Goal: Information Seeking & Learning: Learn about a topic

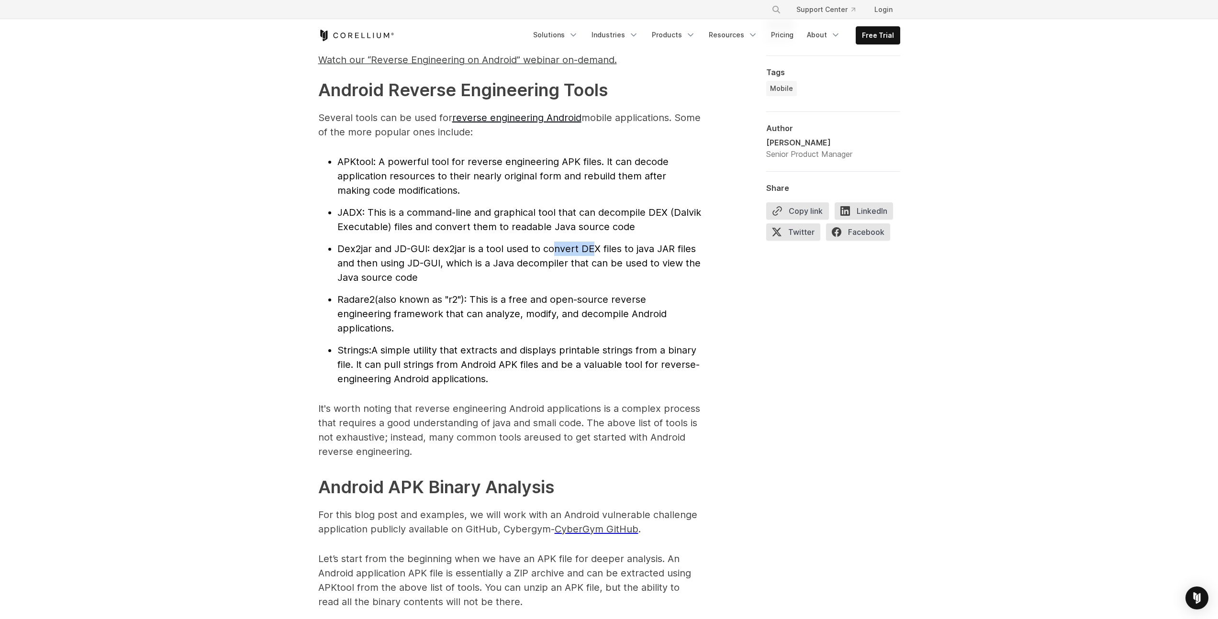
drag, startPoint x: 562, startPoint y: 246, endPoint x: 596, endPoint y: 247, distance: 33.5
click at [596, 247] on span ": dex2jar is a tool used to convert DEX files to java JAR files and then using …" at bounding box center [518, 263] width 363 height 40
drag, startPoint x: 610, startPoint y: 247, endPoint x: 651, endPoint y: 247, distance: 41.1
click at [651, 247] on span ": dex2jar is a tool used to convert DEX files to java JAR files and then using …" at bounding box center [518, 263] width 363 height 40
drag, startPoint x: 664, startPoint y: 248, endPoint x: 674, endPoint y: 249, distance: 10.6
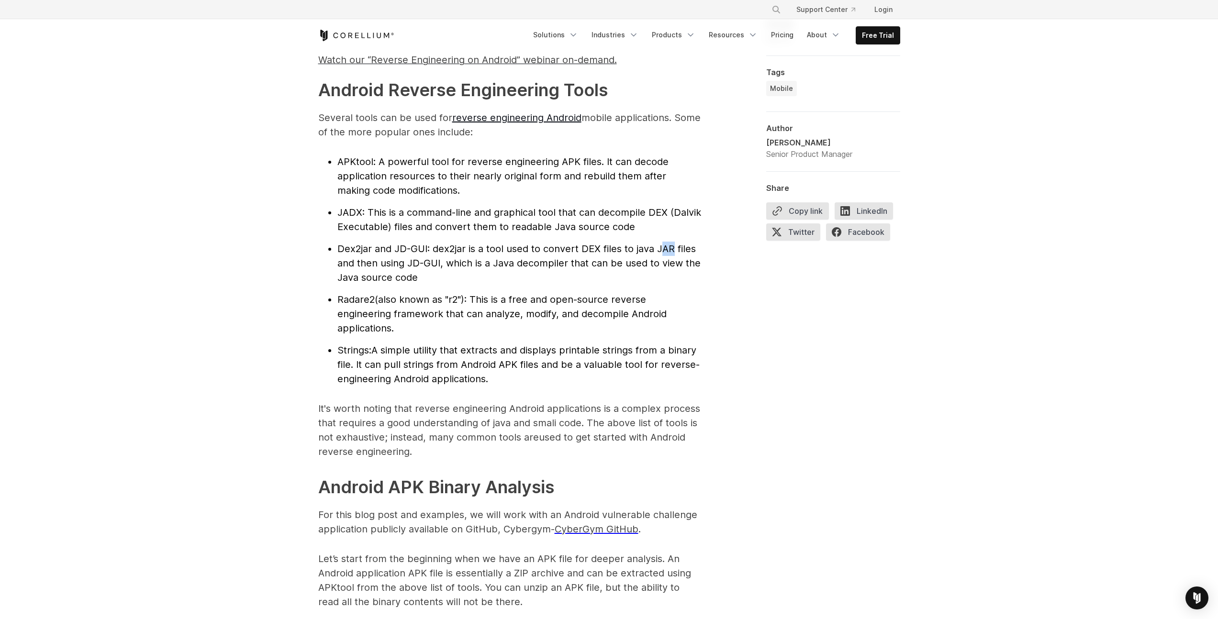
click at [674, 249] on span ": dex2jar is a tool used to convert DEX files to java JAR files and then using …" at bounding box center [518, 263] width 363 height 40
drag, startPoint x: 684, startPoint y: 250, endPoint x: 693, endPoint y: 251, distance: 8.6
click at [693, 251] on span ": dex2jar is a tool used to convert DEX files to java JAR files and then using …" at bounding box center [518, 263] width 363 height 40
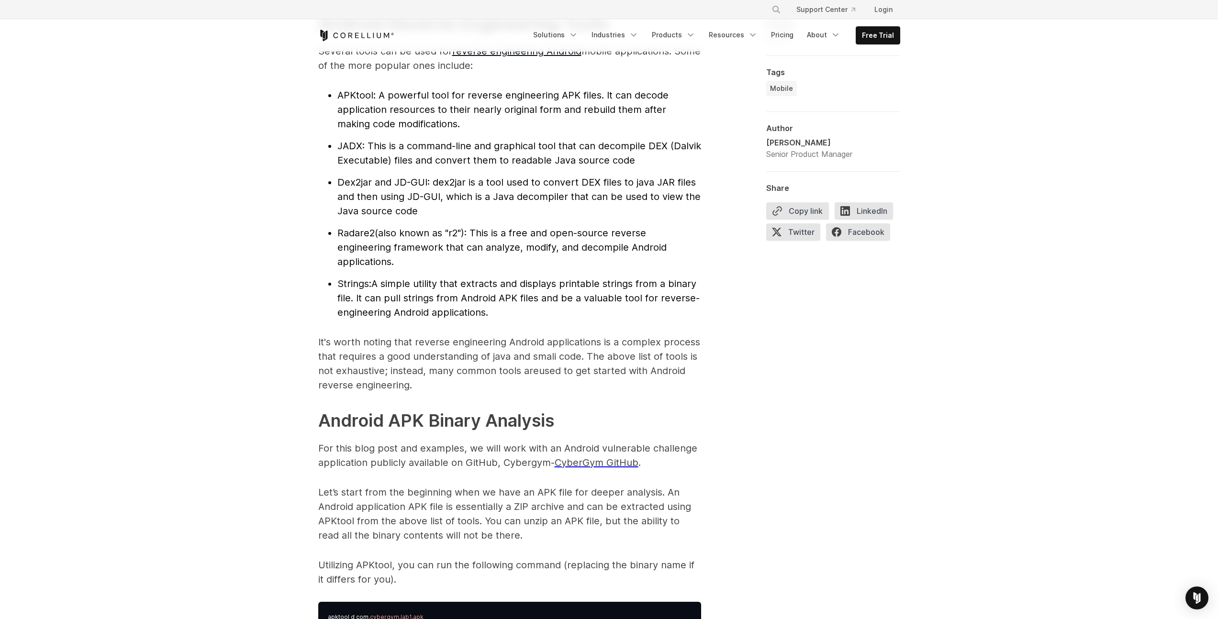
scroll to position [1294, 0]
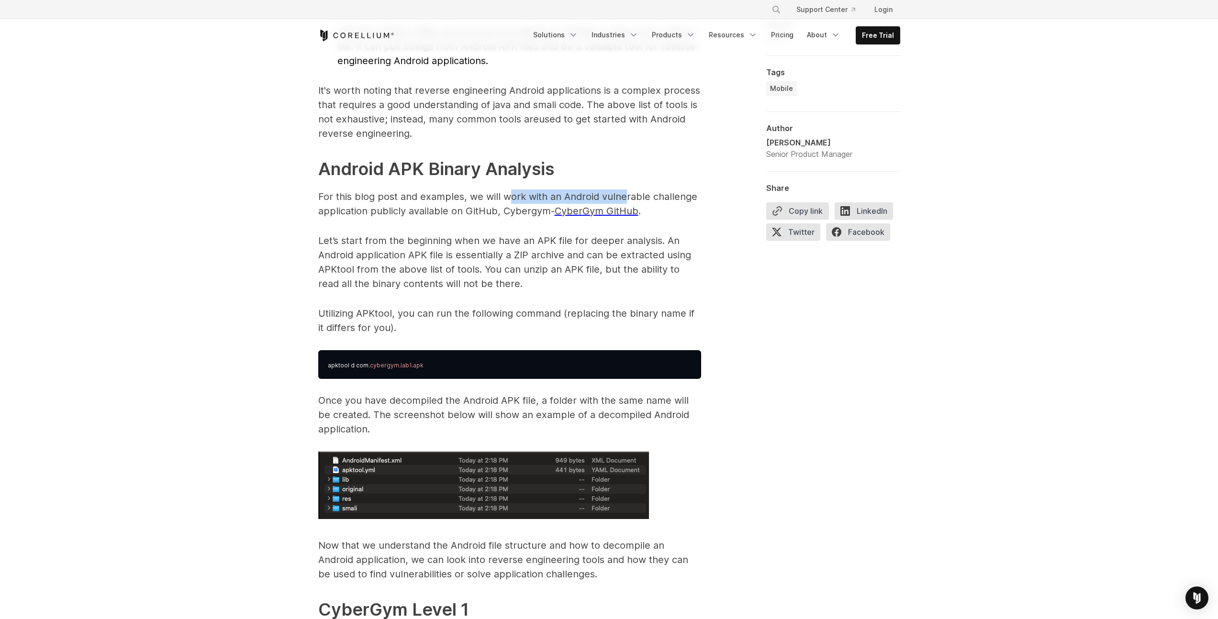
drag, startPoint x: 586, startPoint y: 199, endPoint x: 643, endPoint y: 195, distance: 58.0
click at [630, 196] on p "For this blog post and examples, we will work with an Android vulnerable challe…" at bounding box center [509, 203] width 383 height 29
click at [645, 195] on p "For this blog post and examples, we will work with an Android vulnerable challe…" at bounding box center [509, 203] width 383 height 29
click at [548, 259] on p "Let’s start from the beginning when we have an APK file for deeper analysis. An…" at bounding box center [509, 261] width 383 height 57
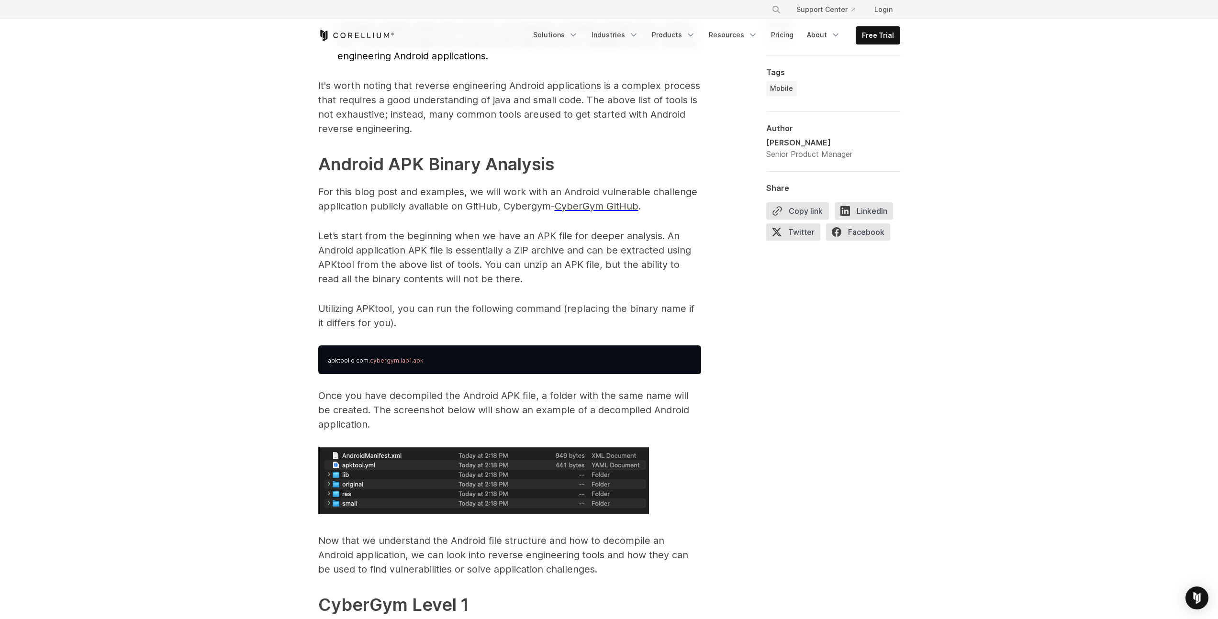
scroll to position [1299, 0]
drag, startPoint x: 355, startPoint y: 310, endPoint x: 402, endPoint y: 312, distance: 46.9
click at [402, 312] on p "Utilizing APKtool, you can run the following command (replacing the binary name…" at bounding box center [509, 315] width 383 height 29
drag, startPoint x: 425, startPoint y: 311, endPoint x: 484, endPoint y: 306, distance: 59.0
click at [443, 309] on p "Utilizing APKtool, you can run the following command (replacing the binary name…" at bounding box center [509, 315] width 383 height 29
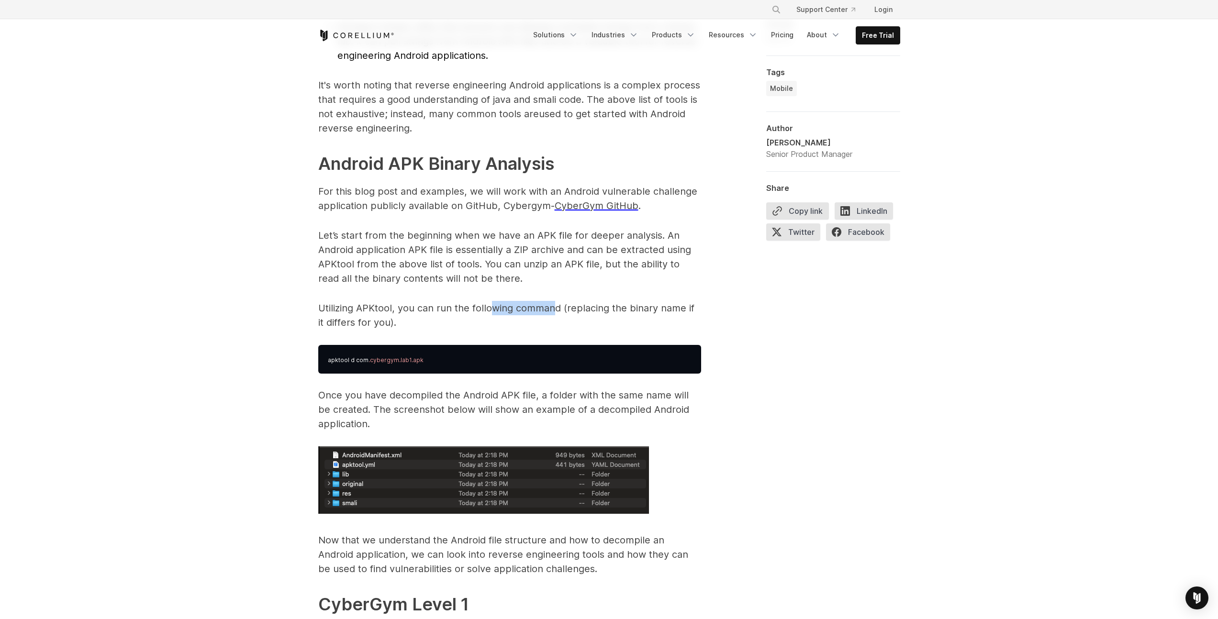
drag, startPoint x: 504, startPoint y: 305, endPoint x: 556, endPoint y: 304, distance: 52.6
click at [555, 304] on p "Utilizing APKtool, you can run the following command (replacing the binary name…" at bounding box center [509, 315] width 383 height 29
drag, startPoint x: 574, startPoint y: 304, endPoint x: 597, endPoint y: 303, distance: 23.4
click at [597, 303] on p "Utilizing APKtool, you can run the following command (replacing the binary name…" at bounding box center [509, 315] width 383 height 29
drag, startPoint x: 379, startPoint y: 233, endPoint x: 445, endPoint y: 231, distance: 66.1
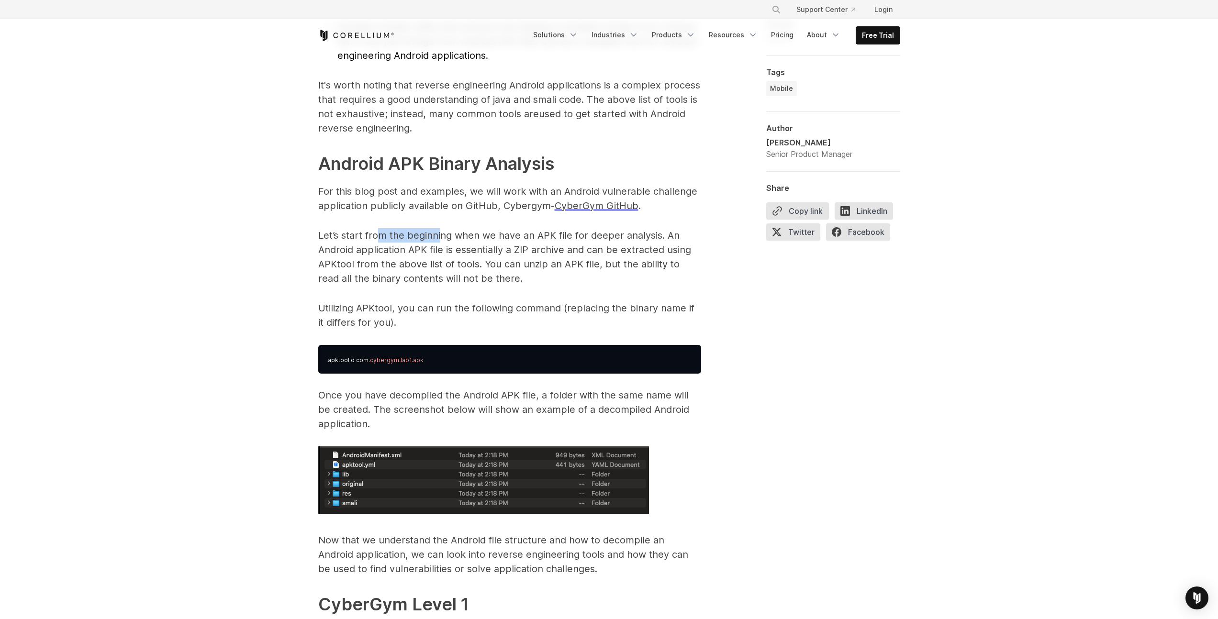
click at [439, 231] on p "Let’s start from the beginning when we have an APK file for deeper analysis. An…" at bounding box center [509, 256] width 383 height 57
drag, startPoint x: 551, startPoint y: 232, endPoint x: 604, endPoint y: 231, distance: 53.1
click at [604, 231] on p "Let’s start from the beginning when we have an APK file for deeper analysis. An…" at bounding box center [509, 256] width 383 height 57
drag, startPoint x: 634, startPoint y: 234, endPoint x: 663, endPoint y: 235, distance: 28.7
click at [639, 234] on p "Let’s start from the beginning when we have an APK file for deeper analysis. An…" at bounding box center [509, 256] width 383 height 57
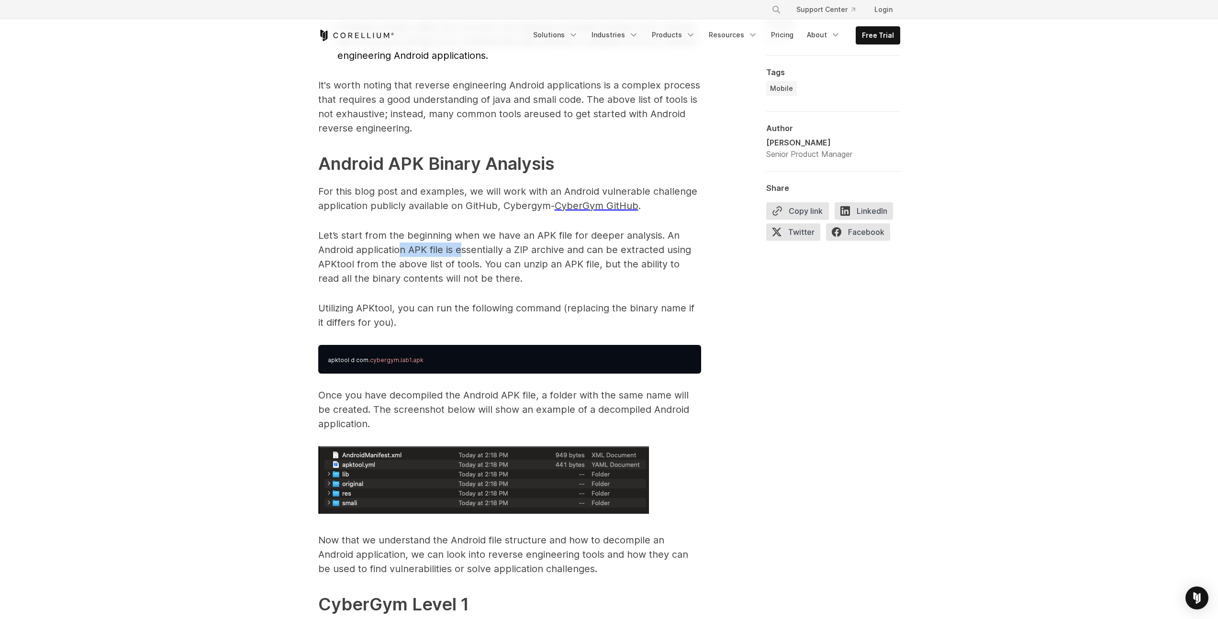
drag, startPoint x: 406, startPoint y: 251, endPoint x: 471, endPoint y: 247, distance: 65.7
click at [460, 248] on p "Let’s start from the beginning when we have an APK file for deeper analysis. An…" at bounding box center [509, 256] width 383 height 57
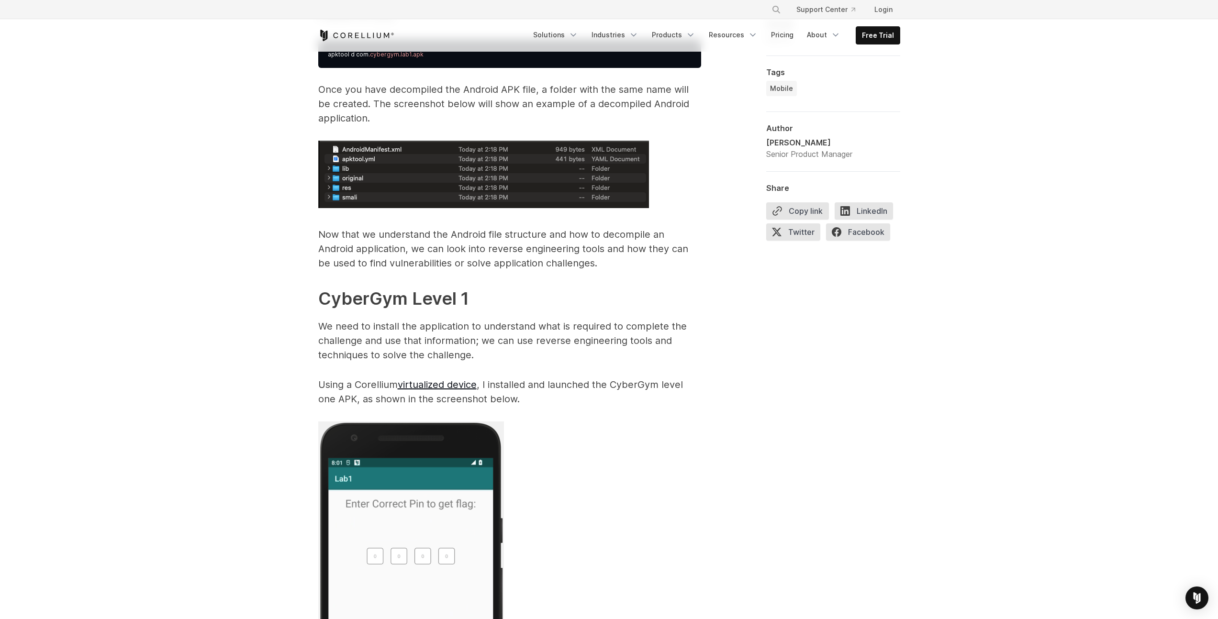
scroll to position [1653, 0]
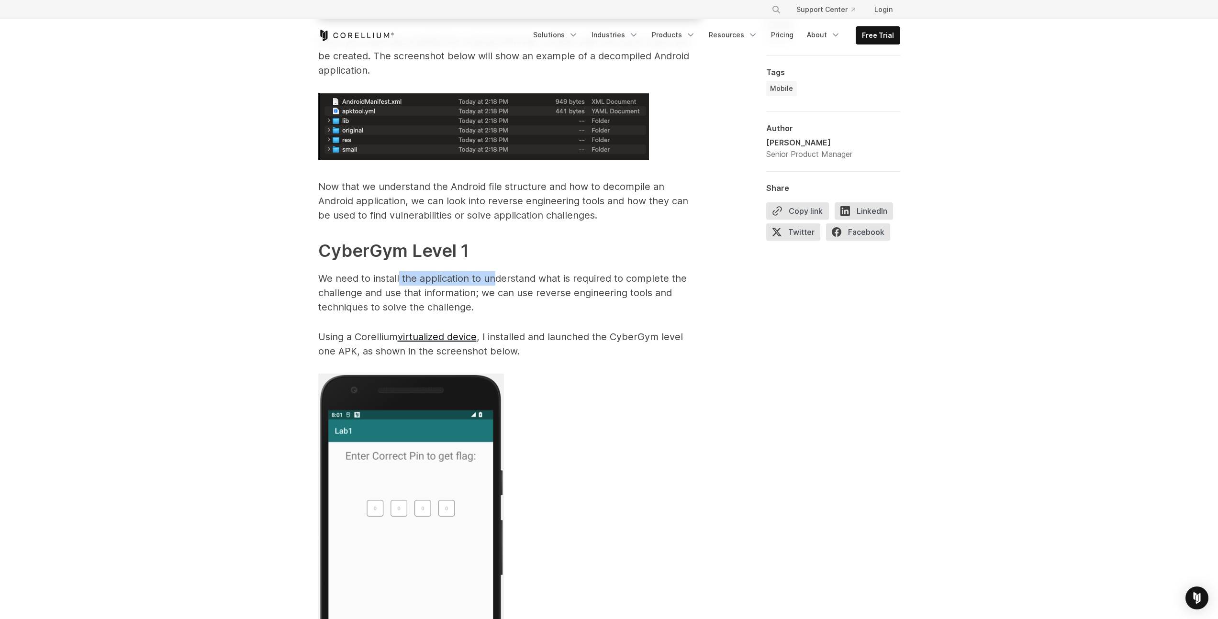
drag, startPoint x: 414, startPoint y: 277, endPoint x: 499, endPoint y: 276, distance: 84.2
click at [497, 276] on p "We need to install the application to understand what is required to complete t…" at bounding box center [509, 292] width 383 height 43
drag, startPoint x: 534, startPoint y: 274, endPoint x: 620, endPoint y: 273, distance: 86.1
click at [603, 272] on p "We need to install the application to understand what is required to complete t…" at bounding box center [509, 292] width 383 height 43
drag, startPoint x: 651, startPoint y: 274, endPoint x: 660, endPoint y: 274, distance: 8.6
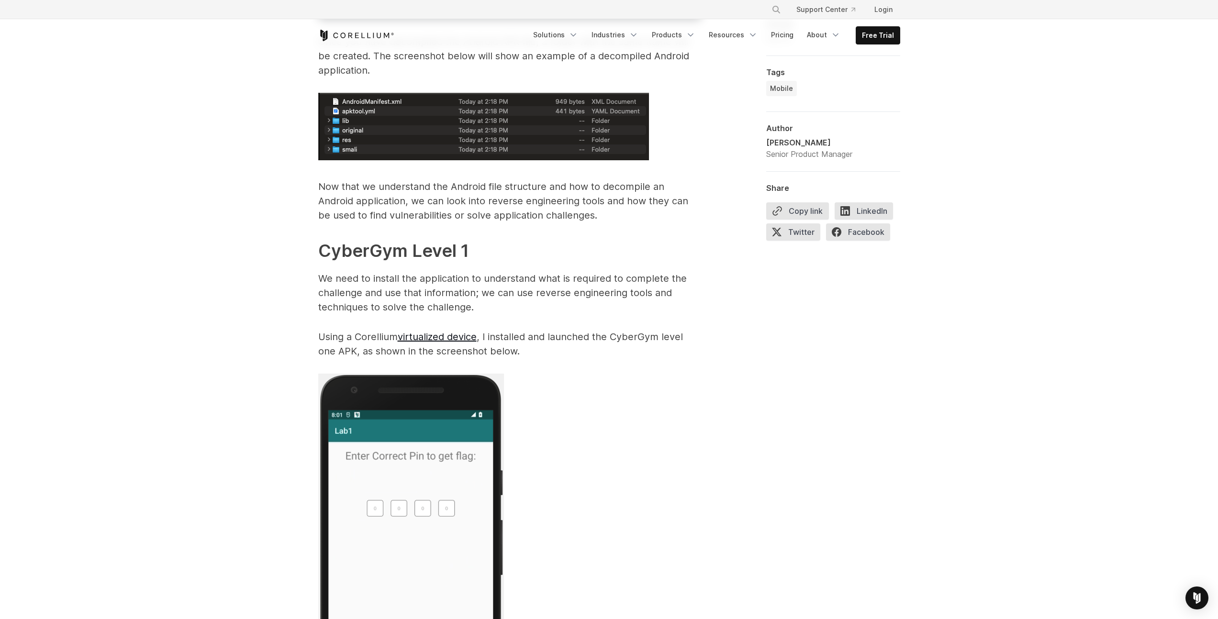
click at [660, 274] on p "We need to install the application to understand what is required to complete t…" at bounding box center [509, 292] width 383 height 43
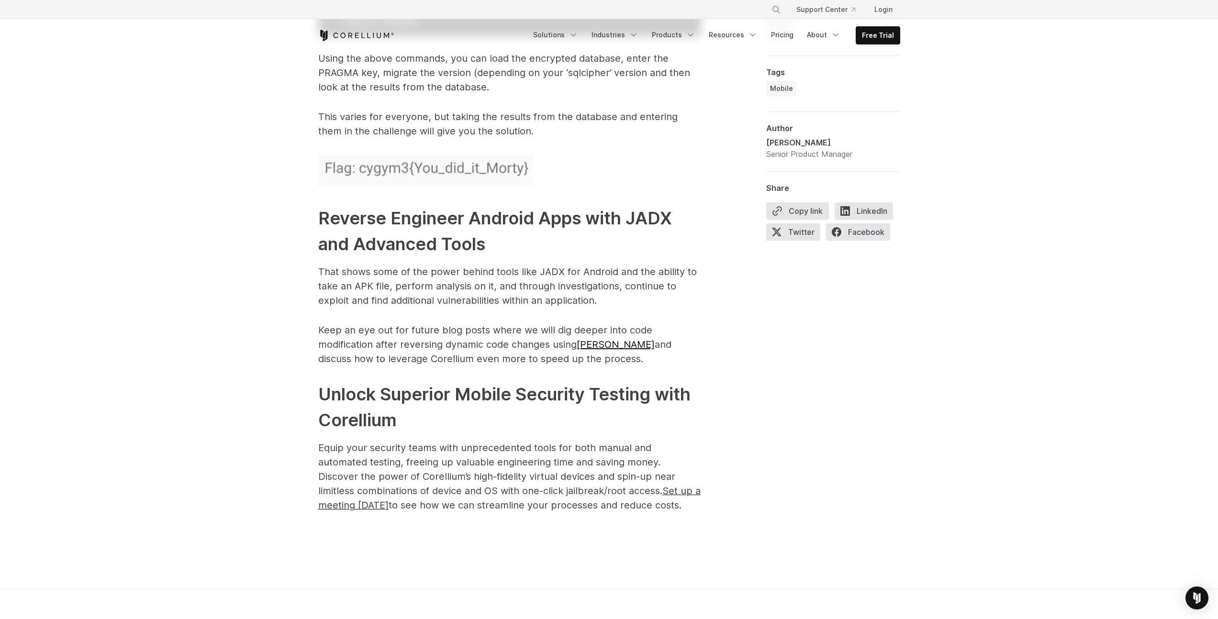
scroll to position [4600, 0]
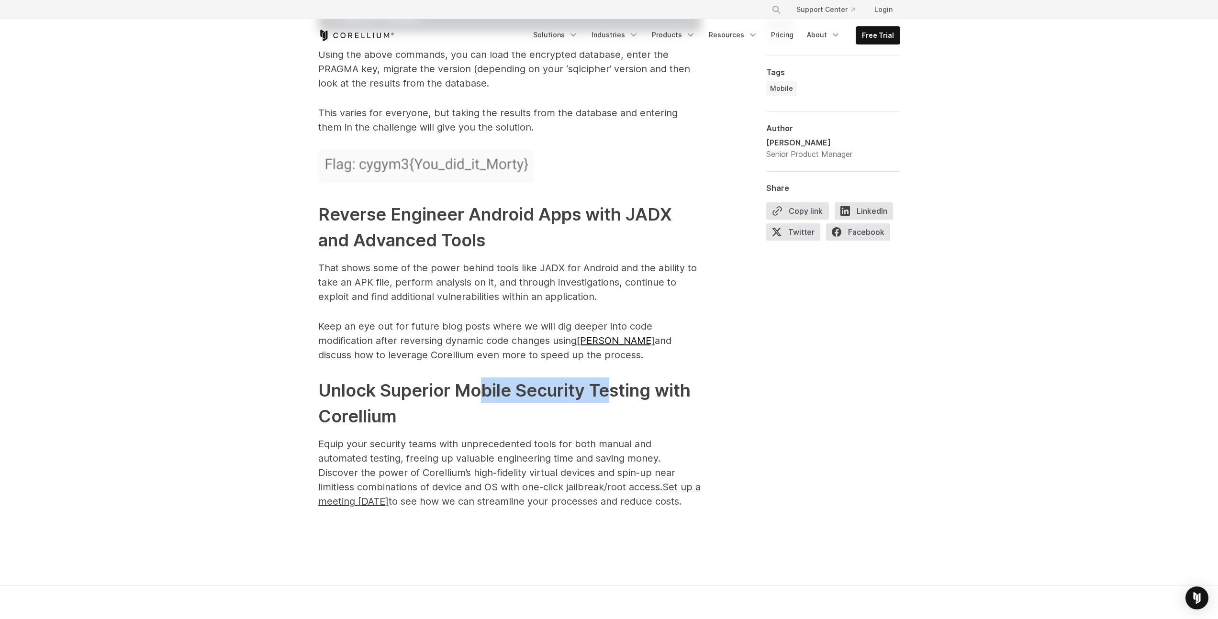
drag, startPoint x: 483, startPoint y: 380, endPoint x: 611, endPoint y: 387, distance: 127.9
click at [611, 387] on h2 "Unlock Superior Mobile Security Testing with Corellium" at bounding box center [509, 403] width 383 height 52
click at [612, 386] on h2 "Unlock Superior Mobile Security Testing with Corellium" at bounding box center [509, 403] width 383 height 52
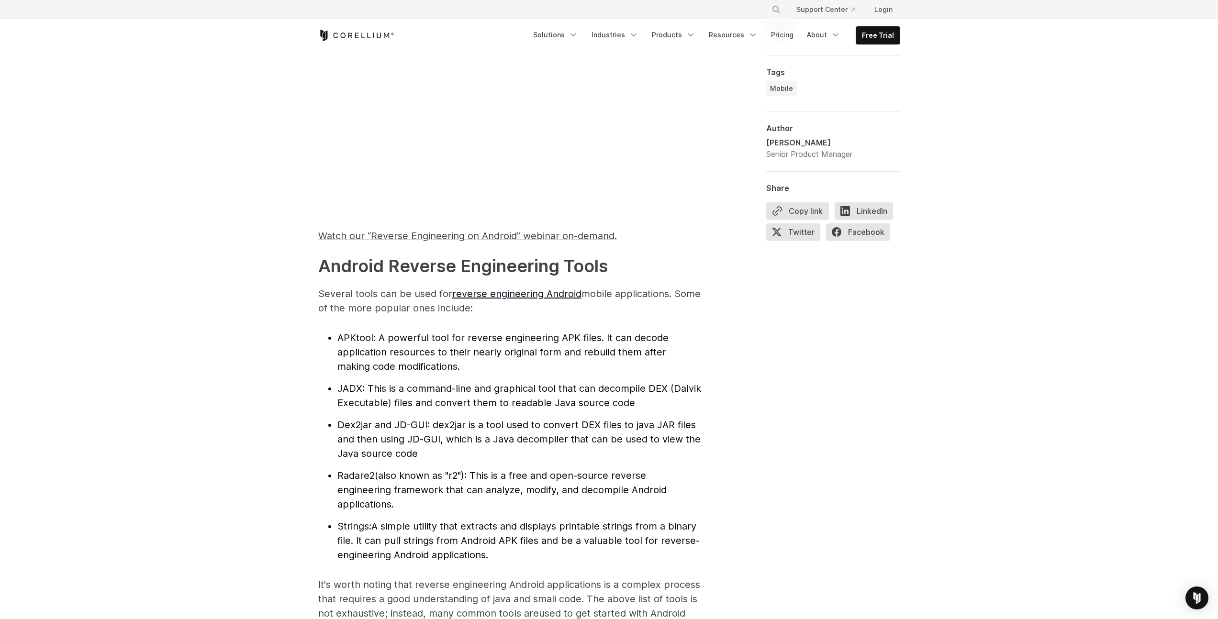
scroll to position [814, 0]
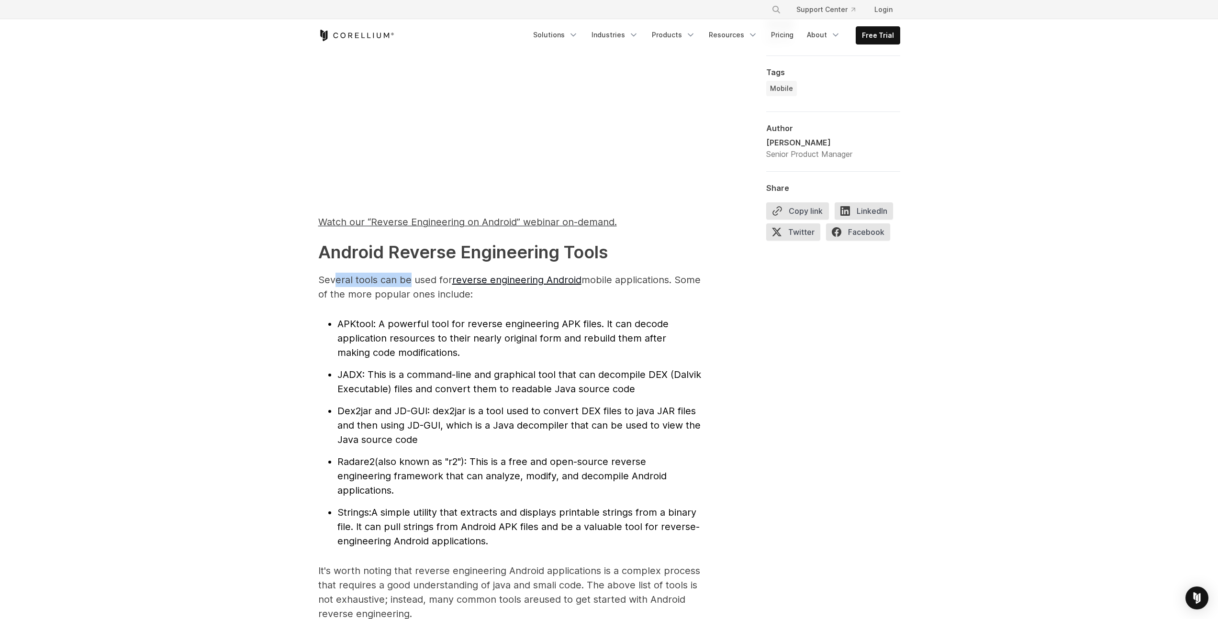
click at [408, 282] on p "Several tools can be used for reverse engineering Android mobile applications. …" at bounding box center [509, 287] width 383 height 29
click at [432, 282] on p "Several tools can be used for reverse engineering Android mobile applications. …" at bounding box center [509, 287] width 383 height 29
drag, startPoint x: 388, startPoint y: 282, endPoint x: 433, endPoint y: 281, distance: 44.0
click at [422, 280] on p "Several tools can be used for reverse engineering Android mobile applications. …" at bounding box center [509, 287] width 383 height 29
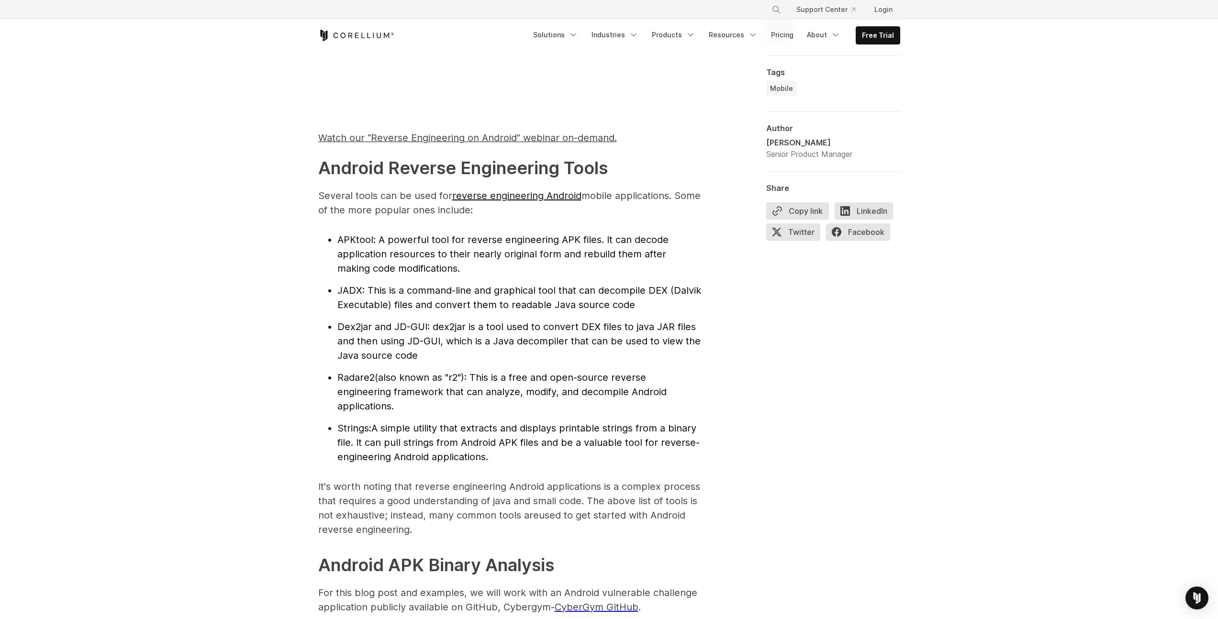
scroll to position [900, 0]
click at [356, 235] on span "APKtool" at bounding box center [355, 237] width 36 height 11
copy span "APKtool"
